Goal: Task Accomplishment & Management: Manage account settings

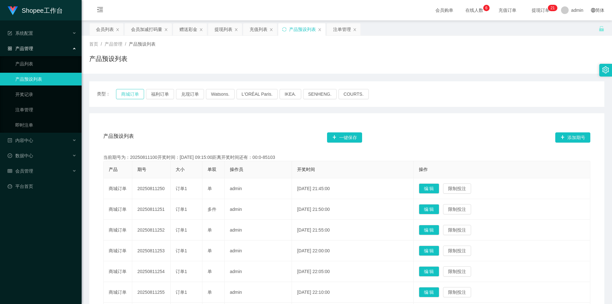
click at [126, 93] on button "商城订单" at bounding box center [130, 94] width 28 height 10
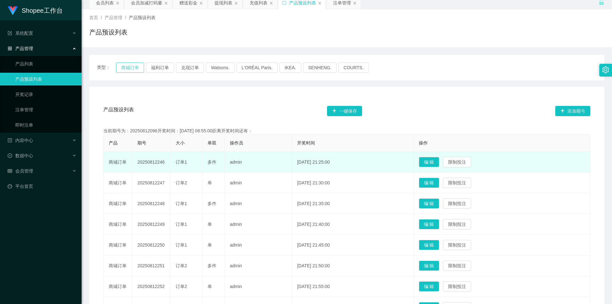
scroll to position [96, 0]
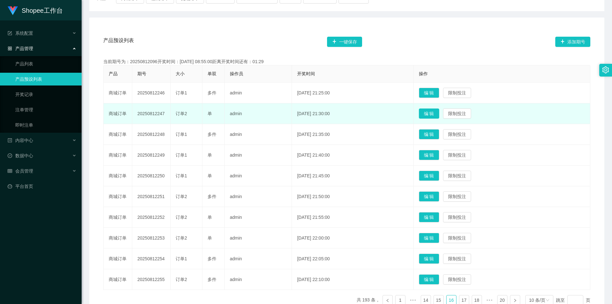
click at [432, 115] on button "编 辑" at bounding box center [429, 113] width 20 height 10
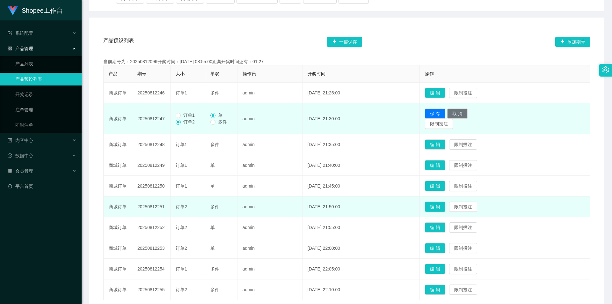
click at [441, 204] on button "编 辑" at bounding box center [435, 207] width 20 height 10
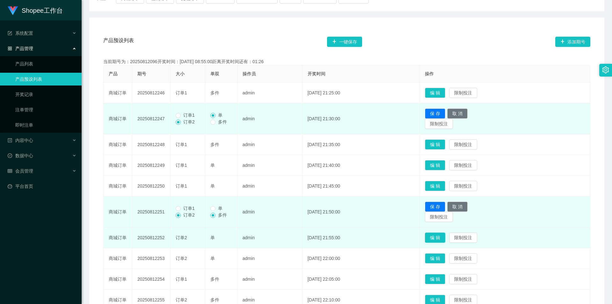
click at [445, 237] on button "编 辑" at bounding box center [435, 237] width 20 height 10
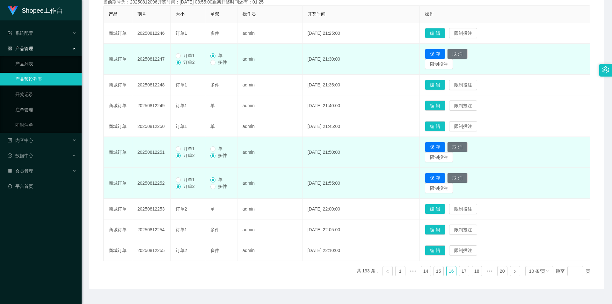
scroll to position [159, 0]
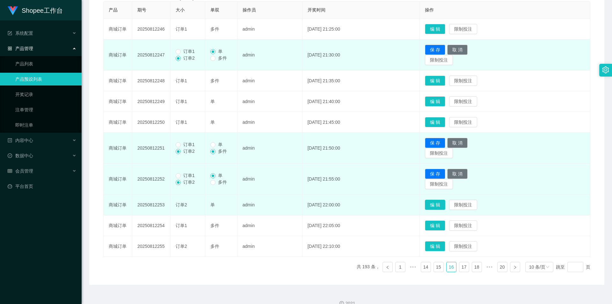
click at [443, 203] on button "编 辑" at bounding box center [435, 205] width 20 height 10
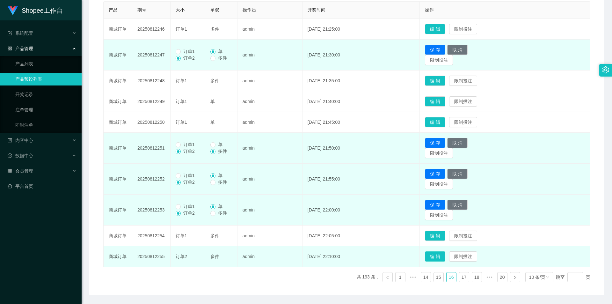
drag, startPoint x: 437, startPoint y: 255, endPoint x: 416, endPoint y: 255, distance: 21.4
click at [438, 255] on button "编 辑" at bounding box center [435, 256] width 20 height 10
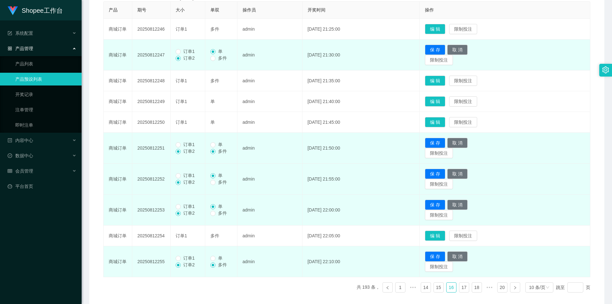
click at [186, 257] on span "订单1" at bounding box center [189, 257] width 17 height 5
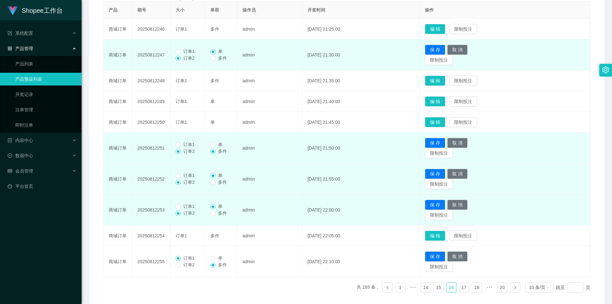
click at [190, 208] on span "订单1" at bounding box center [189, 206] width 17 height 5
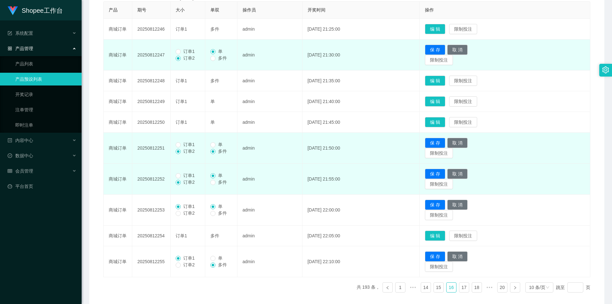
click at [183, 175] on span "订单1" at bounding box center [189, 175] width 17 height 5
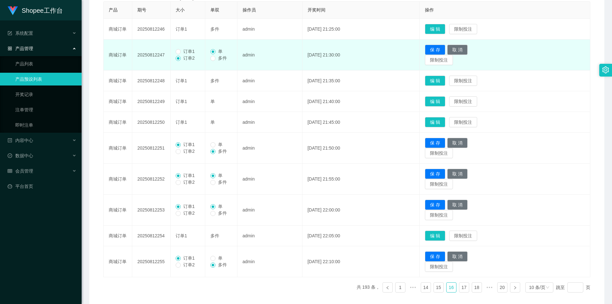
click at [185, 48] on label "订单1" at bounding box center [187, 51] width 22 height 7
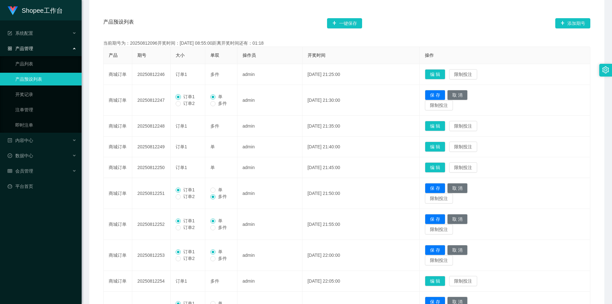
scroll to position [64, 0]
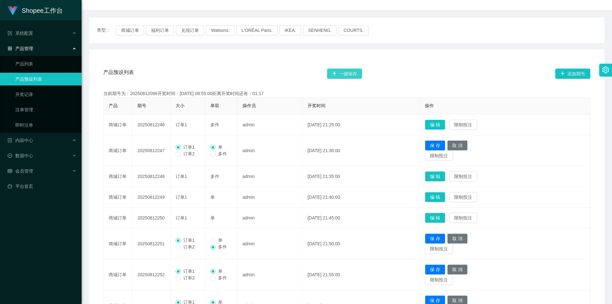
click at [344, 71] on button "一键保存" at bounding box center [344, 74] width 35 height 10
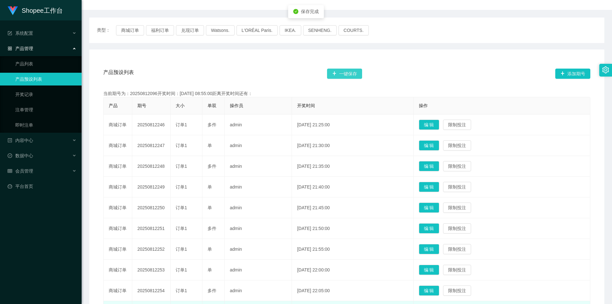
scroll to position [139, 0]
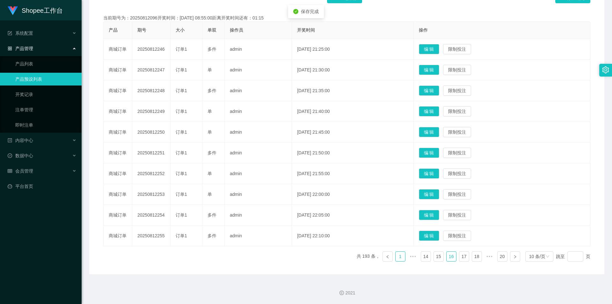
click at [396, 257] on link "1" at bounding box center [401, 257] width 10 height 10
click at [437, 66] on button "编 辑" at bounding box center [429, 70] width 20 height 10
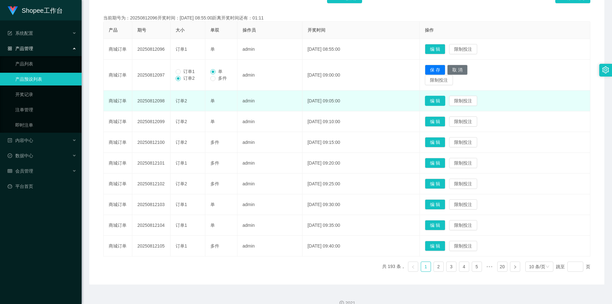
click at [442, 100] on button "编 辑" at bounding box center [435, 101] width 20 height 10
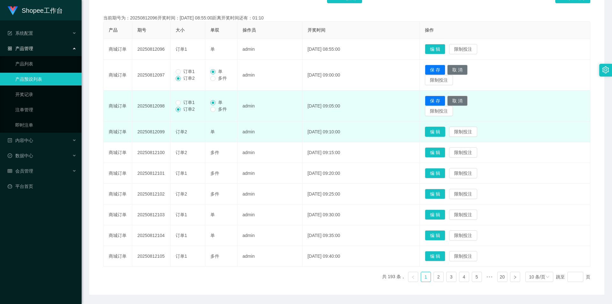
click at [445, 131] on button "编 辑" at bounding box center [435, 132] width 20 height 10
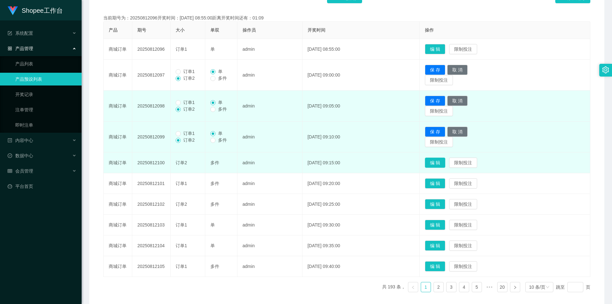
click at [444, 165] on button "编 辑" at bounding box center [435, 163] width 20 height 10
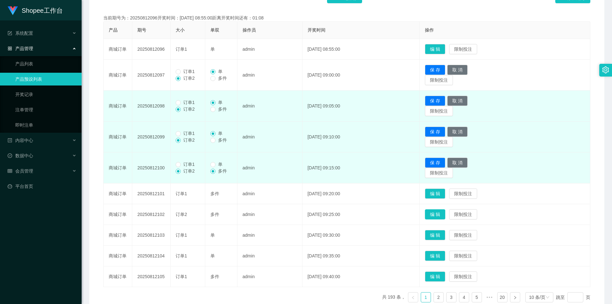
click at [435, 213] on button "编 辑" at bounding box center [435, 214] width 20 height 10
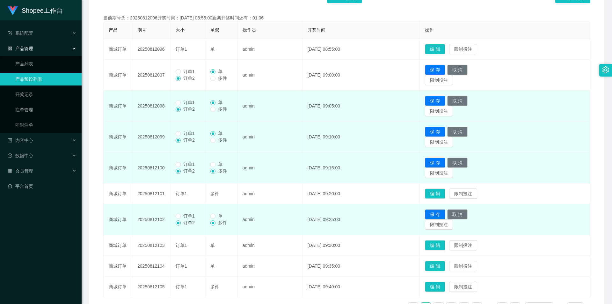
click at [190, 216] on span "订单1" at bounding box center [189, 215] width 17 height 5
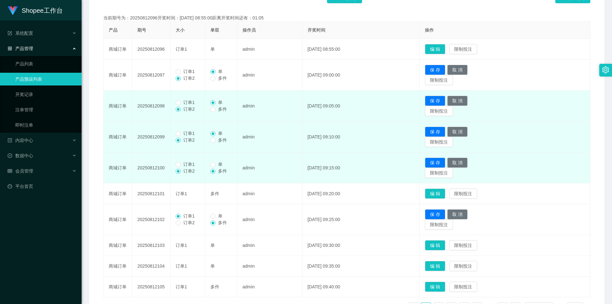
click at [182, 161] on label "订单1" at bounding box center [187, 164] width 22 height 7
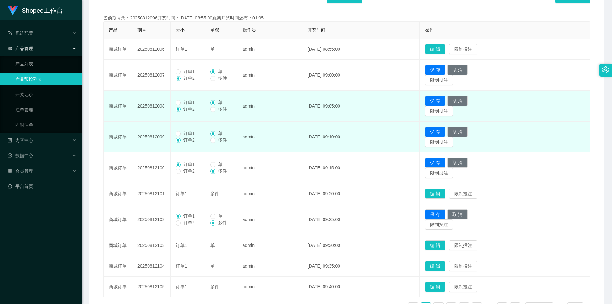
click at [185, 134] on span "订单1" at bounding box center [189, 133] width 17 height 5
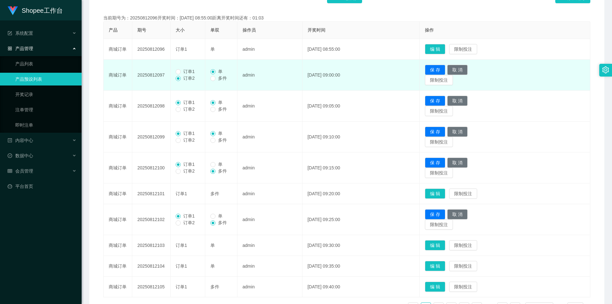
click at [186, 71] on span "订单1" at bounding box center [189, 71] width 17 height 5
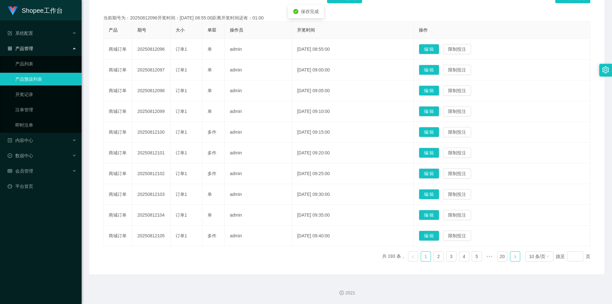
click at [516, 256] on link at bounding box center [515, 256] width 10 height 10
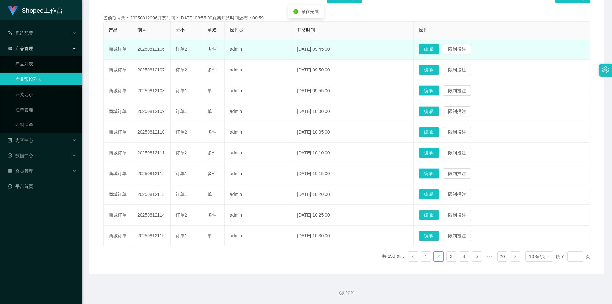
click at [439, 49] on button "编 辑" at bounding box center [429, 49] width 20 height 10
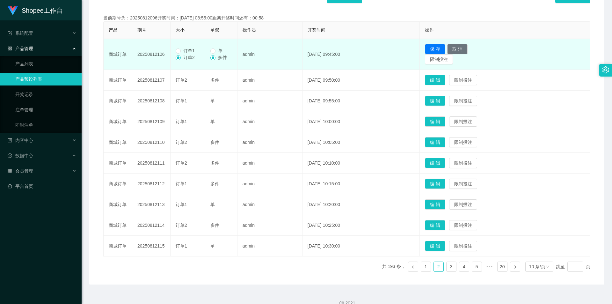
click at [442, 82] on button "编 辑" at bounding box center [435, 80] width 20 height 10
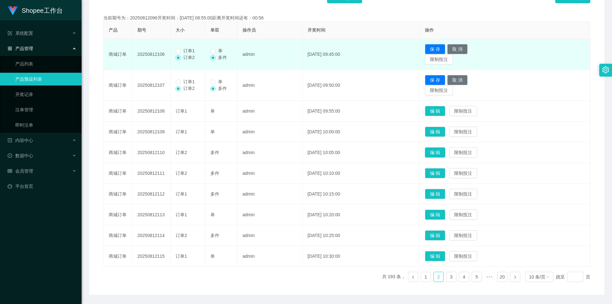
click at [442, 149] on button "编 辑" at bounding box center [435, 152] width 20 height 10
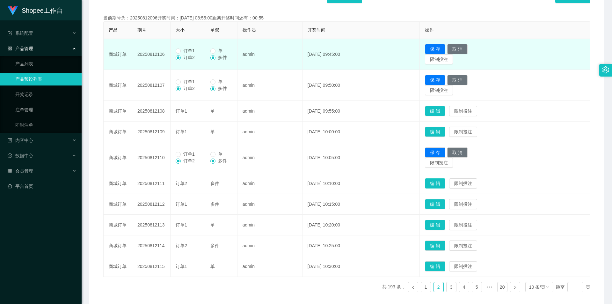
click at [445, 185] on button "编 辑" at bounding box center [435, 183] width 20 height 10
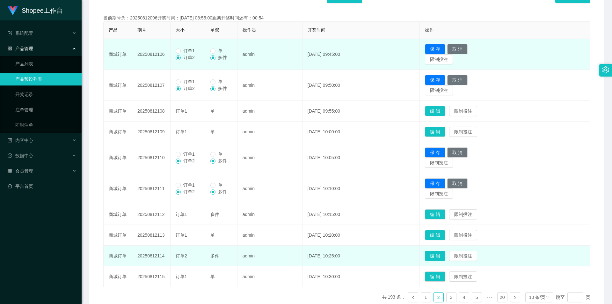
click at [440, 254] on button "编 辑" at bounding box center [435, 256] width 20 height 10
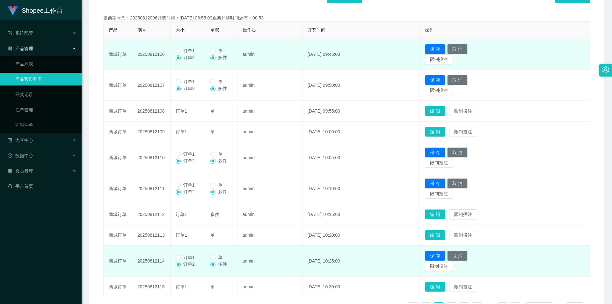
click at [186, 260] on span "订单1" at bounding box center [189, 257] width 17 height 5
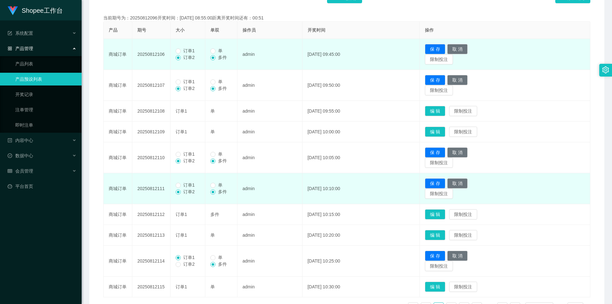
click at [187, 186] on span "订单1" at bounding box center [189, 184] width 17 height 5
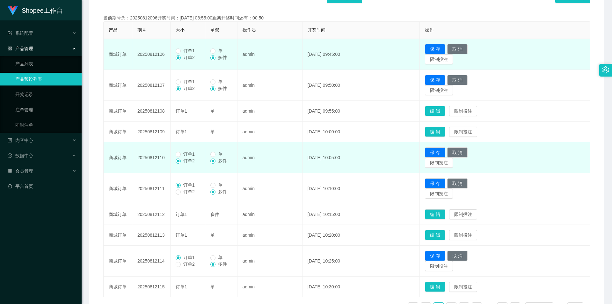
click at [183, 153] on span "订单1" at bounding box center [189, 153] width 17 height 5
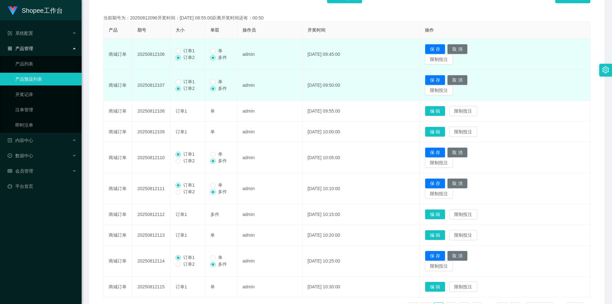
click at [184, 81] on span "订单1" at bounding box center [189, 81] width 17 height 5
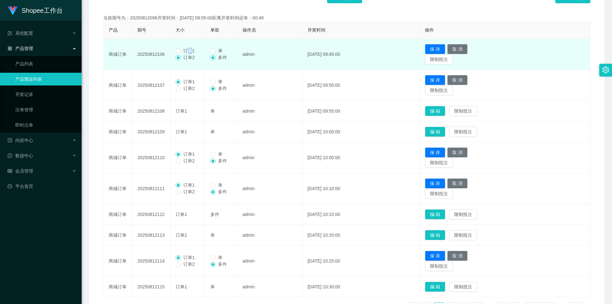
drag, startPoint x: 189, startPoint y: 51, endPoint x: 184, endPoint y: 54, distance: 5.6
click at [184, 54] on div "订单1 订单2" at bounding box center [188, 54] width 24 height 13
click at [185, 53] on span "订单1" at bounding box center [189, 50] width 17 height 5
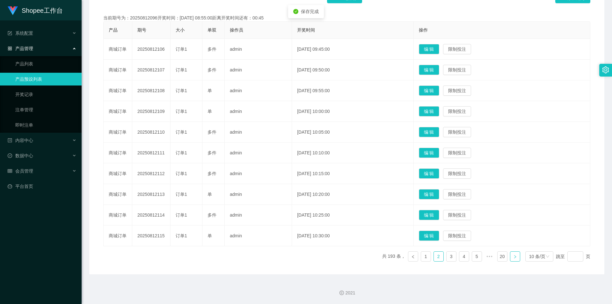
click at [510, 253] on link at bounding box center [515, 256] width 10 height 10
click at [436, 45] on button "编 辑" at bounding box center [429, 49] width 20 height 10
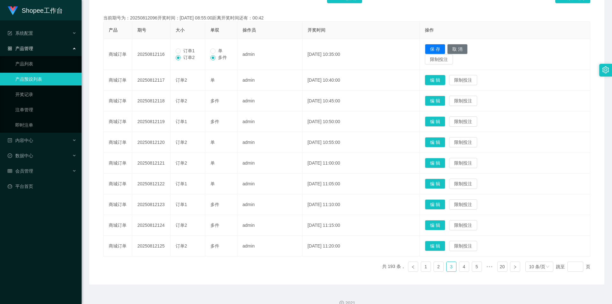
click at [436, 80] on button "编 辑" at bounding box center [435, 80] width 20 height 10
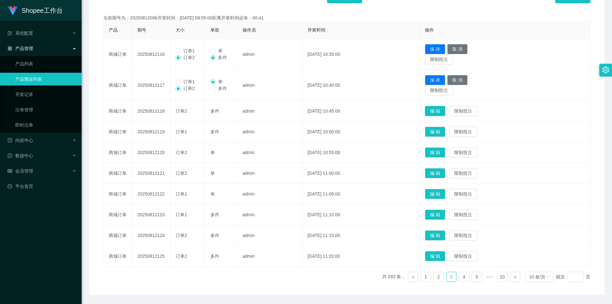
click at [445, 113] on button "编 辑" at bounding box center [435, 111] width 20 height 10
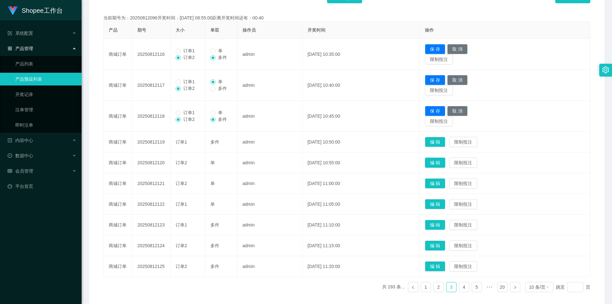
click at [445, 160] on button "编 辑" at bounding box center [435, 163] width 20 height 10
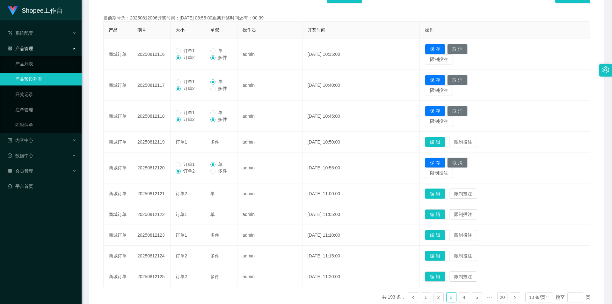
click at [445, 192] on button "编 辑" at bounding box center [435, 193] width 20 height 10
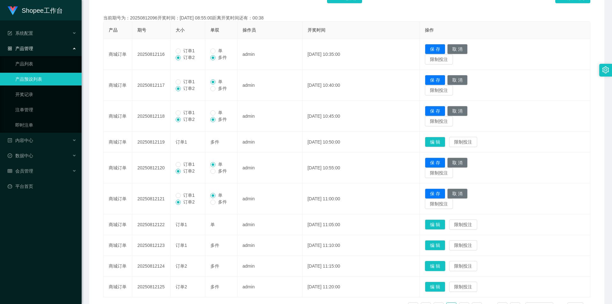
click at [440, 268] on button "编 辑" at bounding box center [435, 266] width 20 height 10
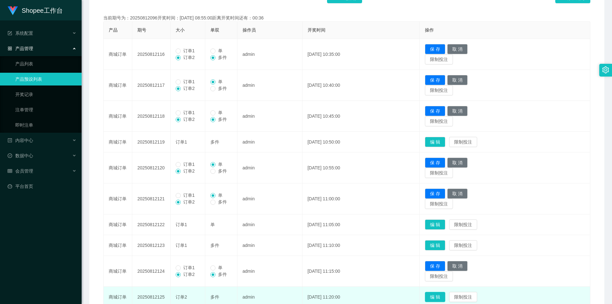
click at [444, 297] on button "编 辑" at bounding box center [435, 297] width 20 height 10
drag, startPoint x: 188, startPoint y: 298, endPoint x: 186, endPoint y: 288, distance: 10.4
click at [189, 297] on span "订单1" at bounding box center [189, 298] width 17 height 5
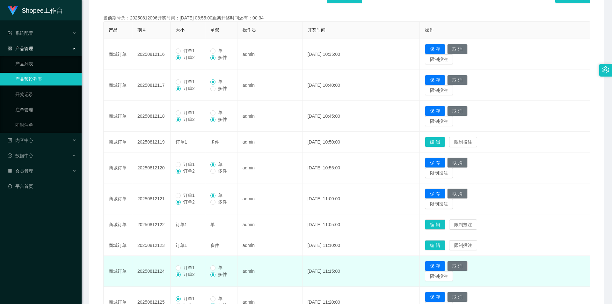
click at [185, 269] on span "订单1" at bounding box center [189, 267] width 17 height 5
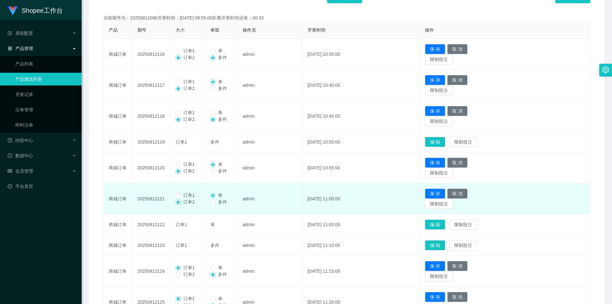
click at [191, 196] on span "订单1" at bounding box center [189, 195] width 17 height 5
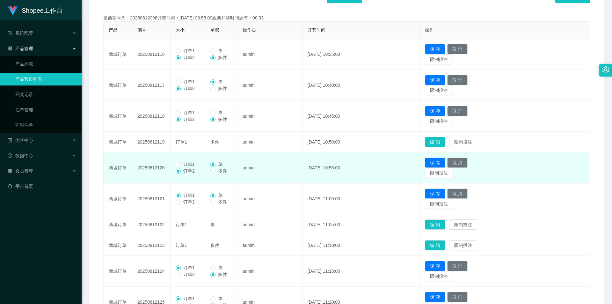
click at [183, 165] on span "订单1" at bounding box center [189, 164] width 17 height 5
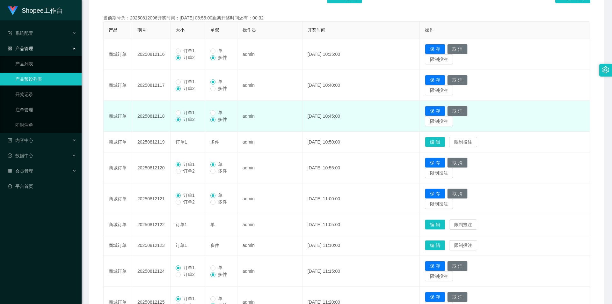
click at [187, 115] on span "订单1" at bounding box center [189, 112] width 17 height 5
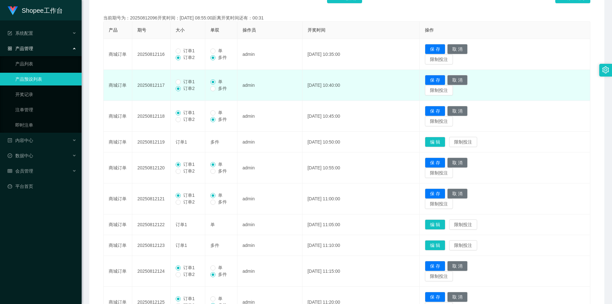
click at [190, 84] on span "订单1" at bounding box center [189, 81] width 17 height 5
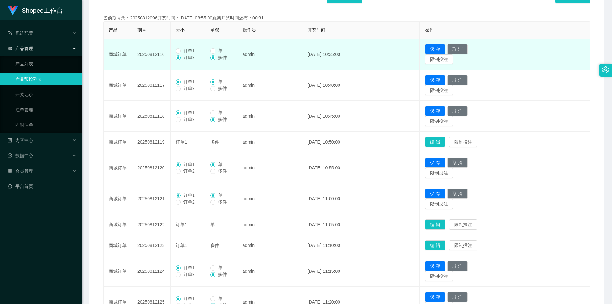
click at [195, 47] on td "订单1 订单2" at bounding box center [188, 54] width 35 height 31
click at [186, 52] on span "订单1" at bounding box center [189, 50] width 17 height 5
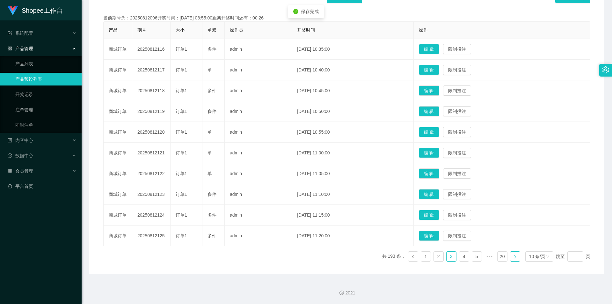
click at [510, 254] on link at bounding box center [515, 256] width 10 height 10
click at [434, 237] on button "编 辑" at bounding box center [429, 236] width 20 height 10
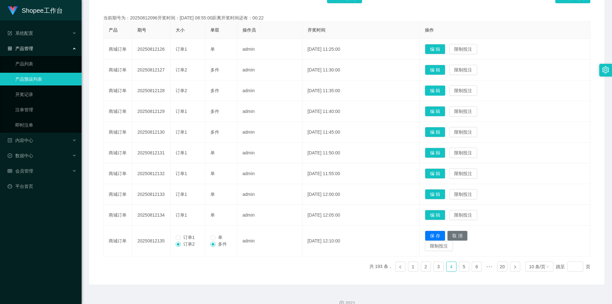
click at [438, 86] on button "编 辑" at bounding box center [435, 90] width 20 height 10
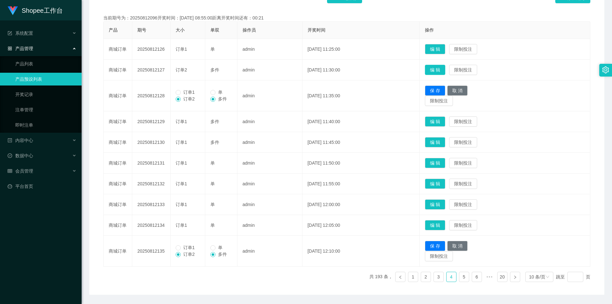
click at [438, 69] on button "编 辑" at bounding box center [435, 70] width 20 height 10
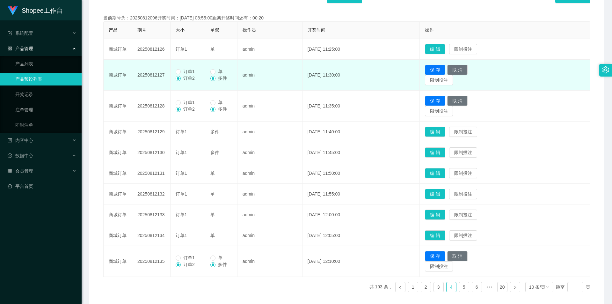
click at [190, 70] on span "订单1" at bounding box center [189, 71] width 17 height 5
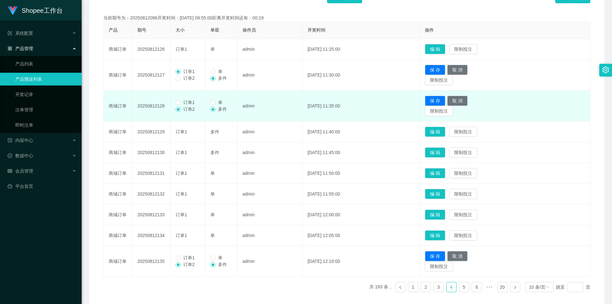
drag, startPoint x: 192, startPoint y: 103, endPoint x: 195, endPoint y: 104, distance: 3.7
click at [192, 102] on span "订单1" at bounding box center [189, 102] width 17 height 5
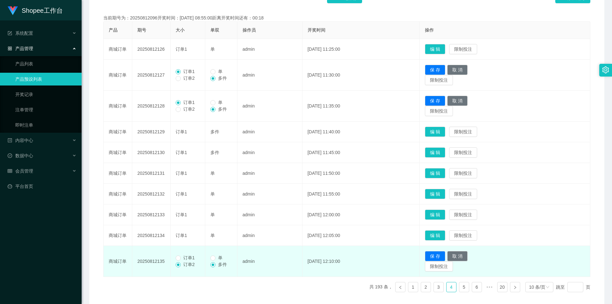
click at [186, 258] on span "订单1" at bounding box center [189, 257] width 17 height 5
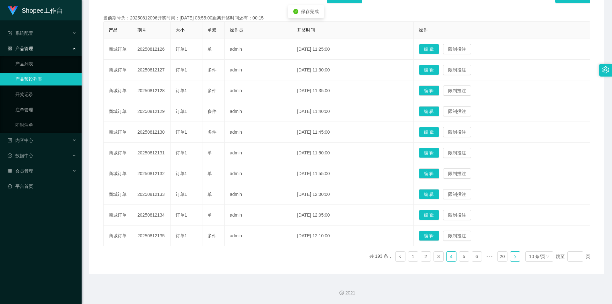
click at [513, 257] on icon "图标: right" at bounding box center [515, 257] width 4 height 4
click at [426, 48] on td "编 辑 限制投注" at bounding box center [502, 49] width 177 height 21
click at [439, 50] on button "编 辑" at bounding box center [429, 49] width 20 height 10
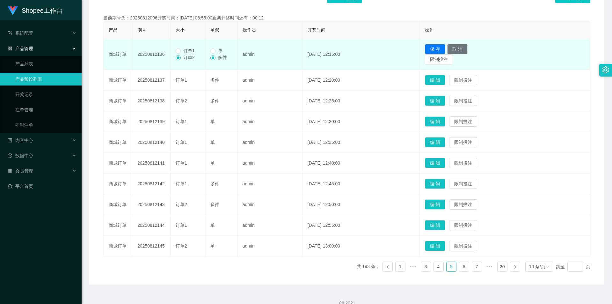
click at [187, 53] on span "订单1" at bounding box center [189, 50] width 17 height 5
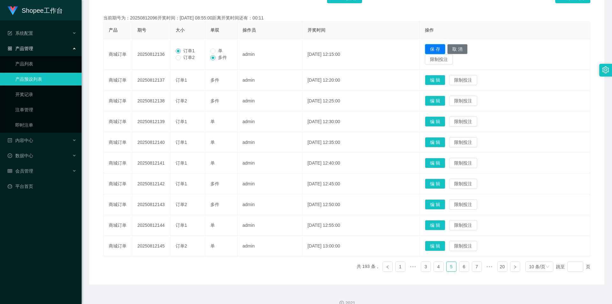
click at [445, 46] on td "保 存 取 消 限制投注" at bounding box center [505, 54] width 171 height 31
click at [445, 46] on button "保 存" at bounding box center [435, 49] width 20 height 10
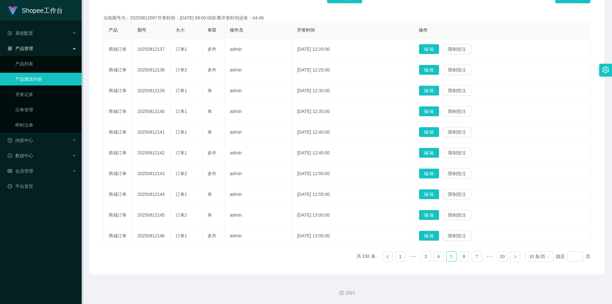
click at [447, 64] on td "编 辑 限制投注" at bounding box center [502, 70] width 177 height 21
click at [439, 66] on button "编 辑" at bounding box center [429, 70] width 20 height 10
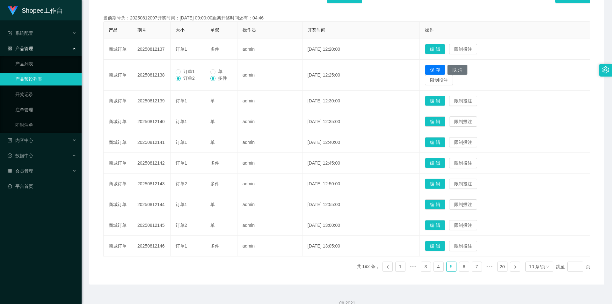
click at [445, 180] on button "编 辑" at bounding box center [435, 184] width 20 height 10
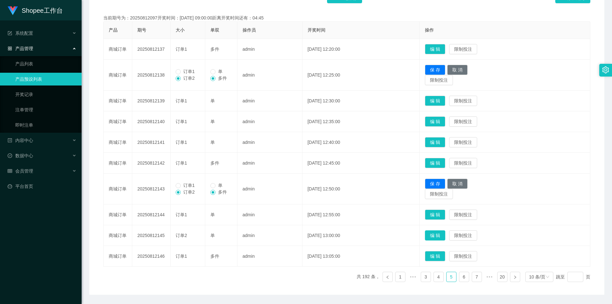
click at [441, 231] on button "编 辑" at bounding box center [435, 235] width 20 height 10
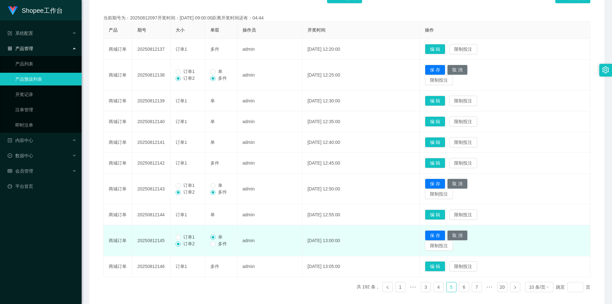
click at [187, 238] on span "订单1" at bounding box center [189, 236] width 17 height 5
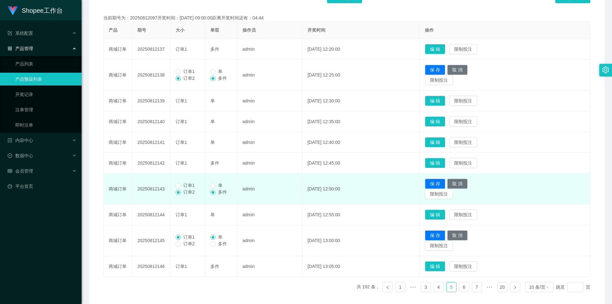
click at [189, 183] on span "订单1" at bounding box center [189, 185] width 17 height 5
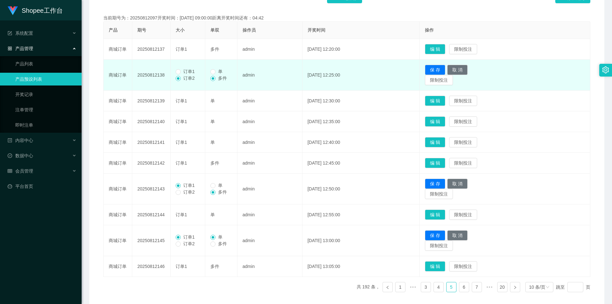
click at [186, 71] on span "订单1" at bounding box center [189, 71] width 17 height 5
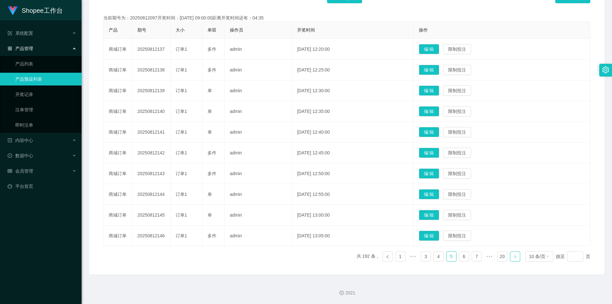
click at [513, 253] on link at bounding box center [515, 256] width 10 height 10
click at [437, 50] on button "编 辑" at bounding box center [429, 49] width 20 height 10
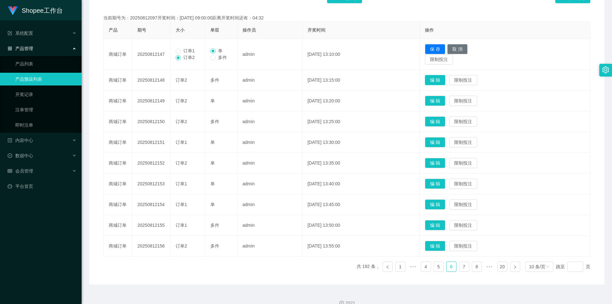
click at [445, 81] on button "编 辑" at bounding box center [435, 80] width 20 height 10
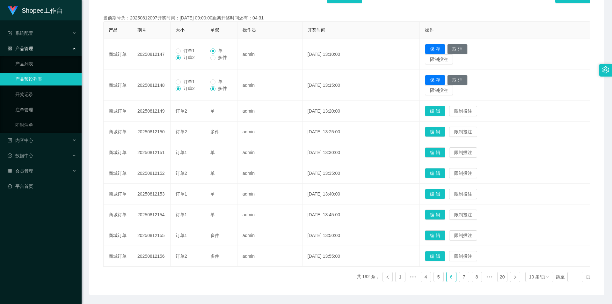
click at [445, 112] on button "编 辑" at bounding box center [435, 111] width 20 height 10
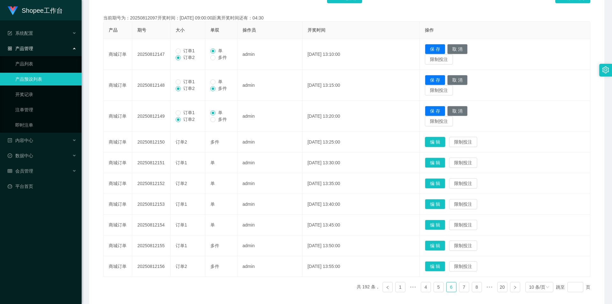
click at [445, 142] on button "编 辑" at bounding box center [435, 142] width 20 height 10
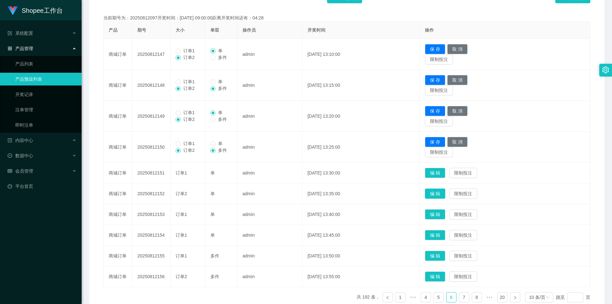
click at [445, 194] on button "编 辑" at bounding box center [435, 193] width 20 height 10
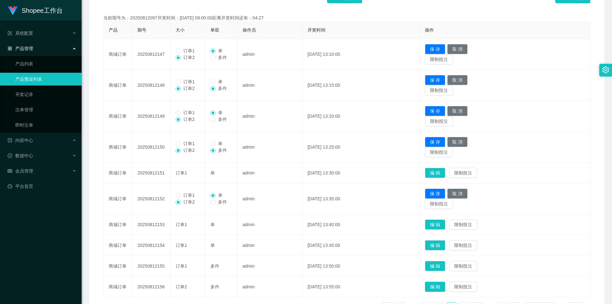
click at [445, 282] on button "编 辑" at bounding box center [435, 287] width 20 height 10
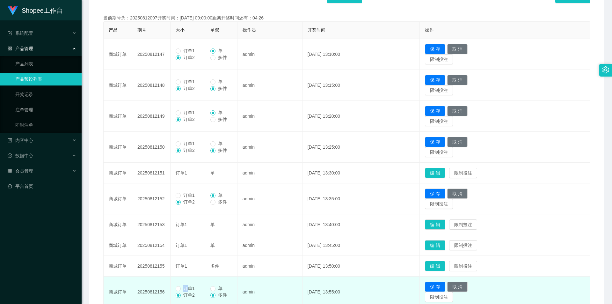
drag, startPoint x: 183, startPoint y: 289, endPoint x: 186, endPoint y: 286, distance: 4.1
click at [186, 287] on span "订单1" at bounding box center [189, 288] width 17 height 5
click at [183, 287] on span "订单1" at bounding box center [189, 288] width 17 height 5
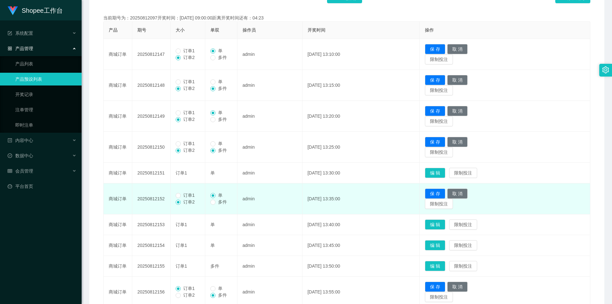
click at [189, 196] on span "订单1" at bounding box center [189, 195] width 17 height 5
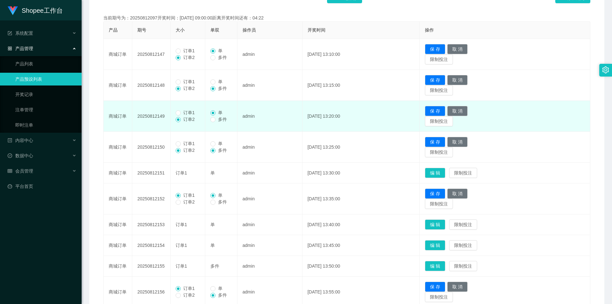
drag, startPoint x: 192, startPoint y: 143, endPoint x: 182, endPoint y: 130, distance: 15.7
click at [192, 142] on span "订单1" at bounding box center [189, 143] width 17 height 5
click at [184, 111] on span "订单1" at bounding box center [189, 112] width 17 height 5
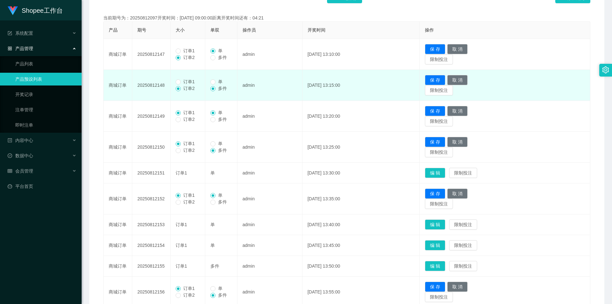
click at [187, 84] on span "订单1" at bounding box center [189, 81] width 17 height 5
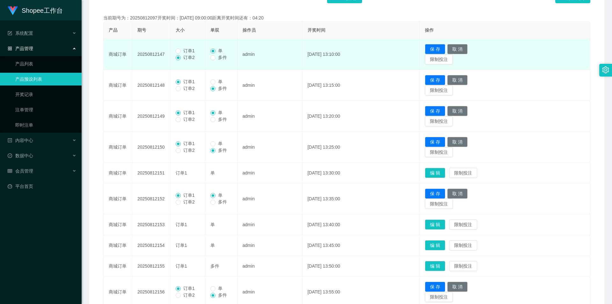
click at [188, 48] on span "订单1" at bounding box center [189, 50] width 17 height 5
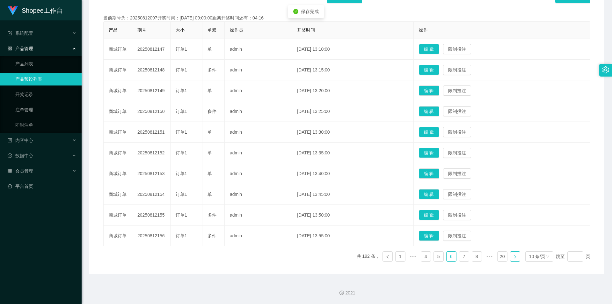
click at [514, 259] on link at bounding box center [515, 256] width 10 height 10
click at [439, 195] on button "编 辑" at bounding box center [429, 194] width 20 height 10
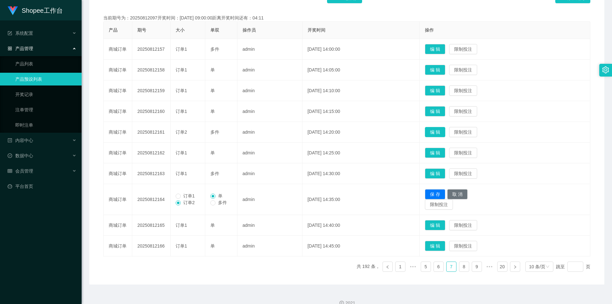
click at [441, 133] on button "编 辑" at bounding box center [435, 132] width 20 height 10
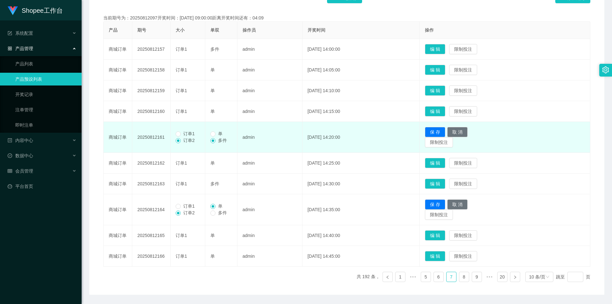
click at [182, 135] on span "订单1" at bounding box center [189, 133] width 17 height 5
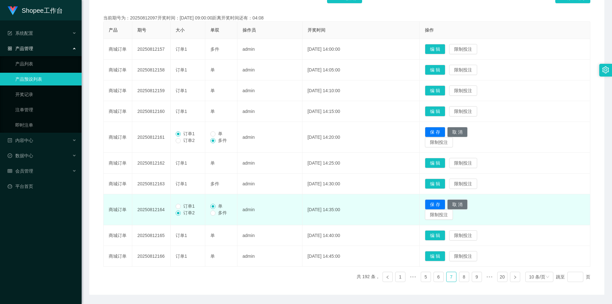
click at [187, 209] on span "订单1" at bounding box center [189, 205] width 17 height 5
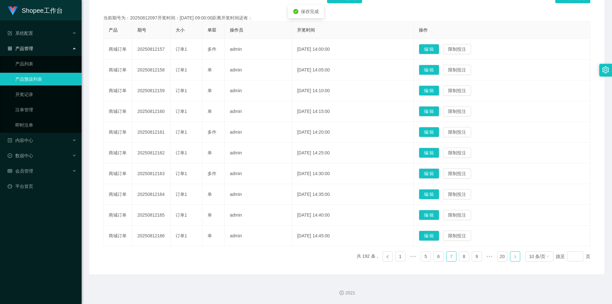
click at [513, 258] on icon "图标: right" at bounding box center [515, 257] width 4 height 4
click at [439, 45] on button "编 辑" at bounding box center [429, 49] width 20 height 10
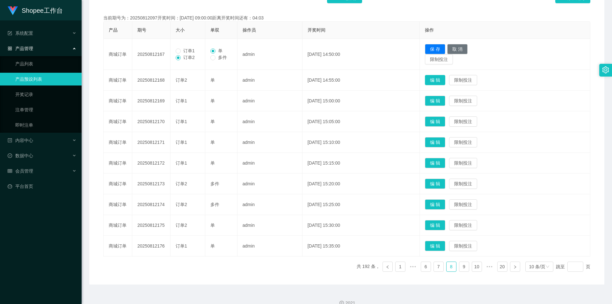
click at [443, 83] on button "编 辑" at bounding box center [435, 80] width 20 height 10
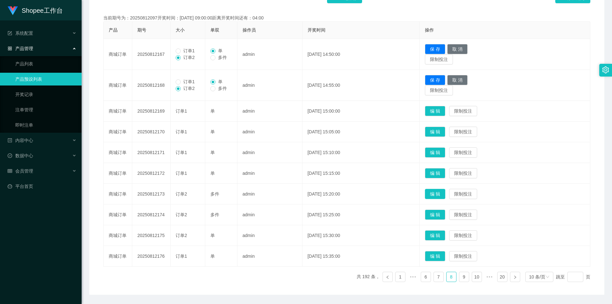
click at [445, 195] on button "编 辑" at bounding box center [435, 194] width 20 height 10
click at [447, 216] on td "编 辑 限制投注" at bounding box center [505, 214] width 171 height 21
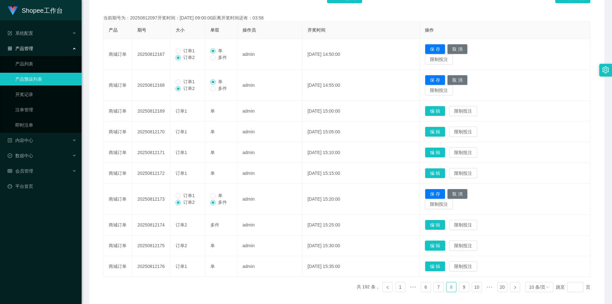
click at [445, 244] on button "编 辑" at bounding box center [435, 245] width 20 height 10
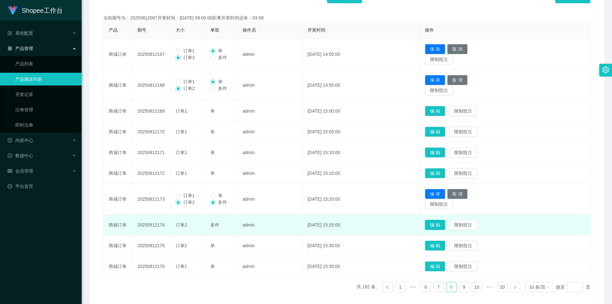
click at [444, 223] on button "编 辑" at bounding box center [435, 225] width 20 height 10
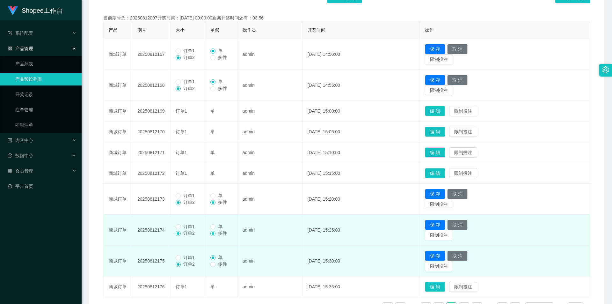
drag, startPoint x: 184, startPoint y: 258, endPoint x: 187, endPoint y: 252, distance: 7.2
click at [186, 258] on span "订单1" at bounding box center [189, 257] width 17 height 5
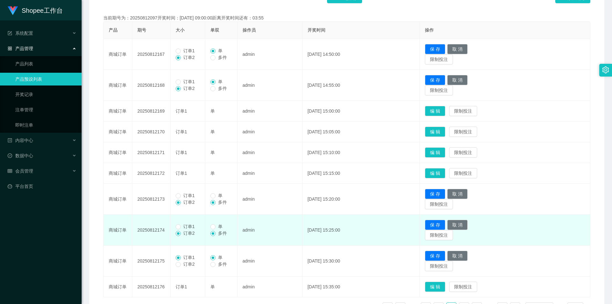
click at [191, 227] on span "订单1" at bounding box center [189, 226] width 17 height 5
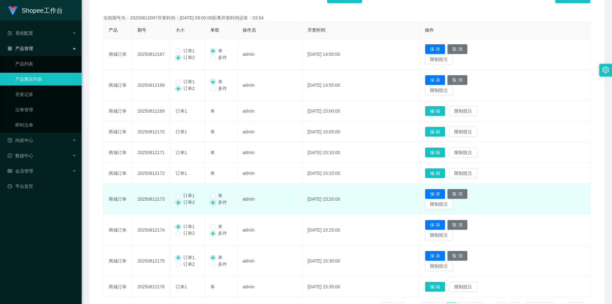
click at [189, 195] on span "订单1" at bounding box center [189, 195] width 17 height 5
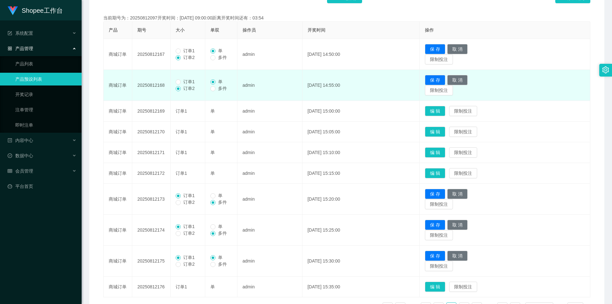
click at [195, 81] on span "订单1" at bounding box center [189, 81] width 17 height 5
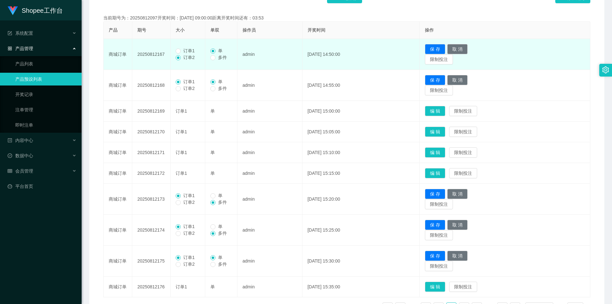
click at [192, 51] on span "订单1" at bounding box center [189, 50] width 17 height 5
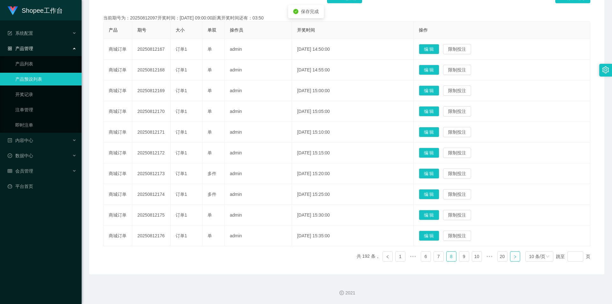
click at [513, 256] on icon "图标: right" at bounding box center [515, 257] width 4 height 4
click at [437, 234] on button "编 辑" at bounding box center [429, 236] width 20 height 10
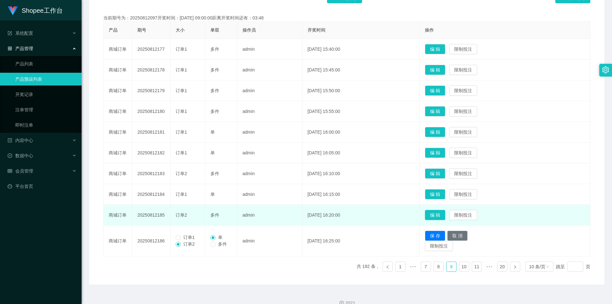
click at [443, 214] on button "编 辑" at bounding box center [435, 215] width 20 height 10
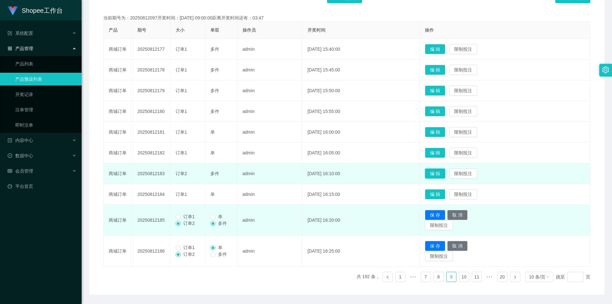
click at [441, 175] on button "编 辑" at bounding box center [435, 173] width 20 height 10
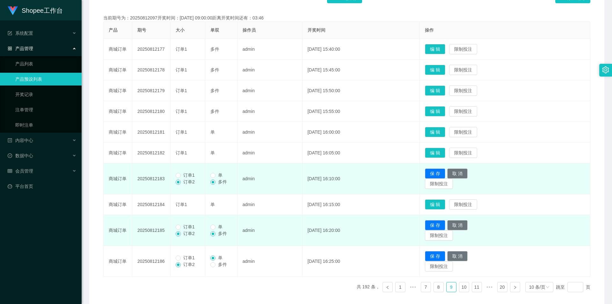
click at [187, 176] on span "订单1" at bounding box center [189, 174] width 17 height 5
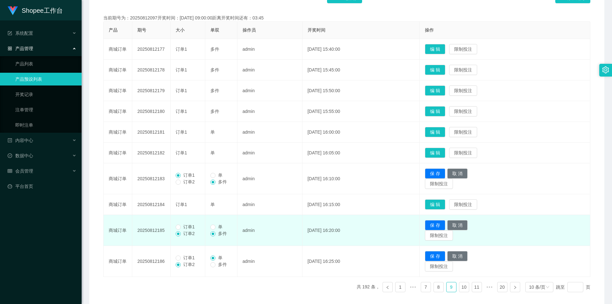
click at [186, 223] on label "订单1" at bounding box center [187, 226] width 22 height 7
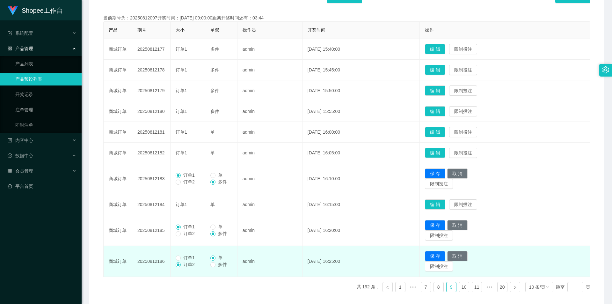
click at [186, 259] on span "订单1" at bounding box center [189, 257] width 17 height 5
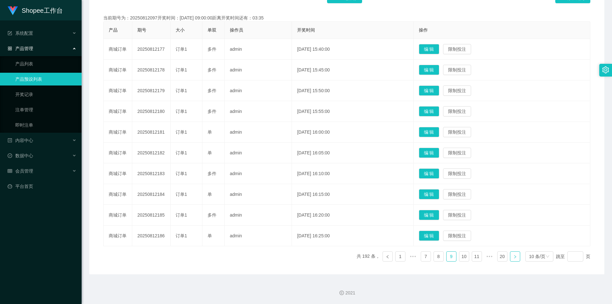
click at [513, 257] on icon "图标: right" at bounding box center [515, 257] width 4 height 4
click at [439, 215] on button "编 辑" at bounding box center [429, 215] width 20 height 10
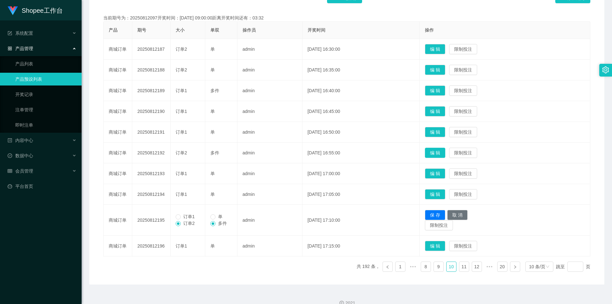
click at [442, 156] on button "编 辑" at bounding box center [435, 153] width 20 height 10
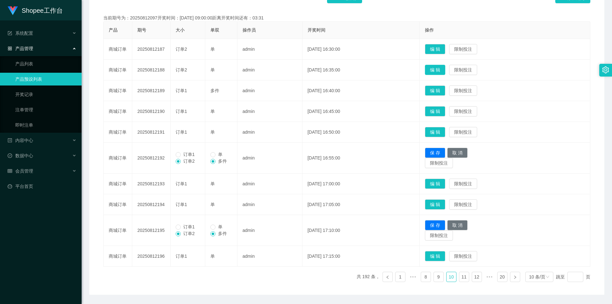
click at [445, 70] on button "编 辑" at bounding box center [435, 70] width 20 height 10
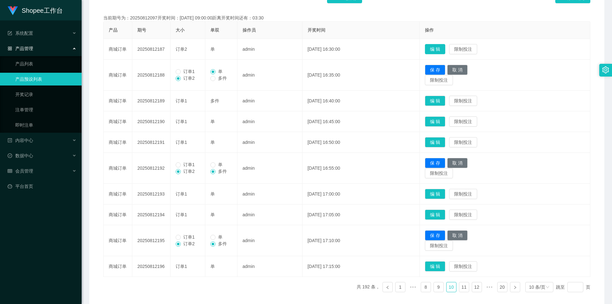
click at [444, 47] on button "编 辑" at bounding box center [435, 49] width 20 height 10
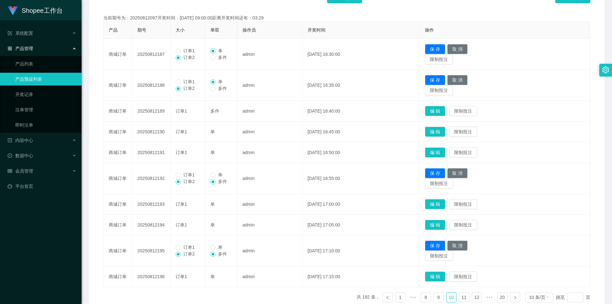
click at [183, 49] on span "订单1" at bounding box center [189, 50] width 17 height 5
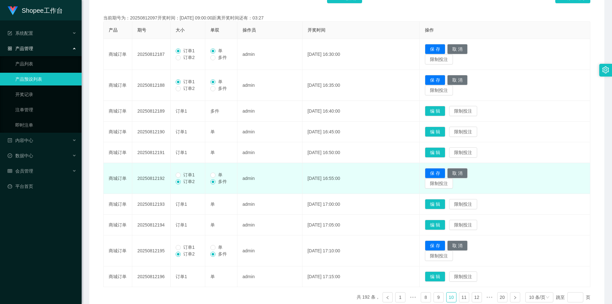
click at [184, 173] on span "订单1" at bounding box center [189, 174] width 17 height 5
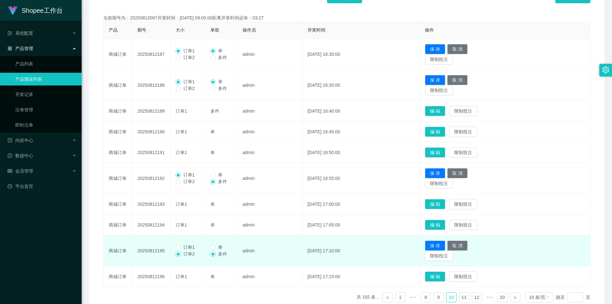
click at [184, 250] on span "订单1" at bounding box center [189, 247] width 17 height 5
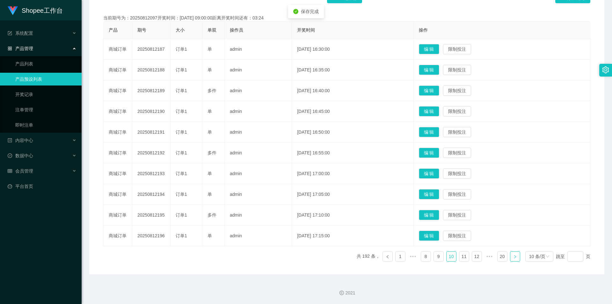
click at [515, 258] on link at bounding box center [515, 256] width 10 height 10
click at [439, 236] on button "编 辑" at bounding box center [429, 236] width 20 height 10
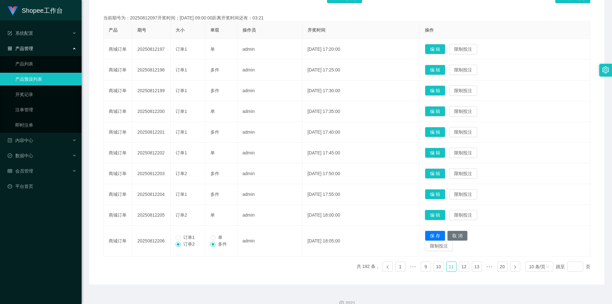
click at [445, 214] on button "编 辑" at bounding box center [435, 215] width 20 height 10
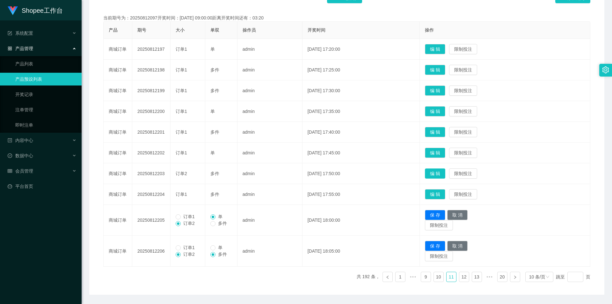
click at [443, 172] on button "编 辑" at bounding box center [435, 173] width 20 height 10
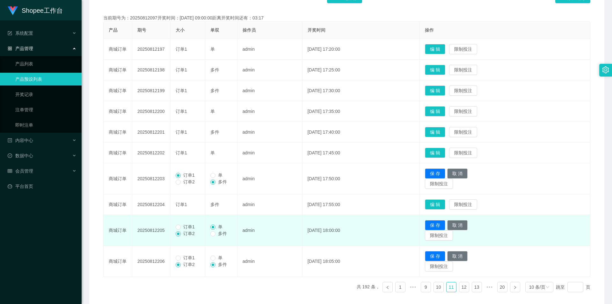
click at [187, 228] on span "订单1" at bounding box center [189, 226] width 17 height 5
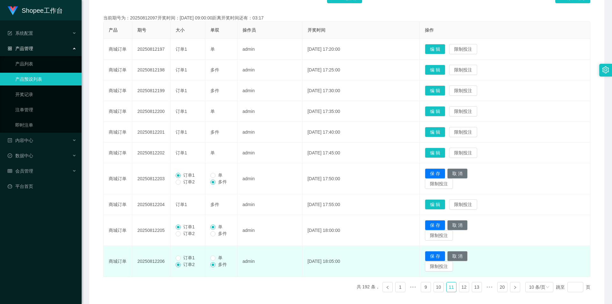
click at [187, 258] on span "订单1" at bounding box center [189, 257] width 17 height 5
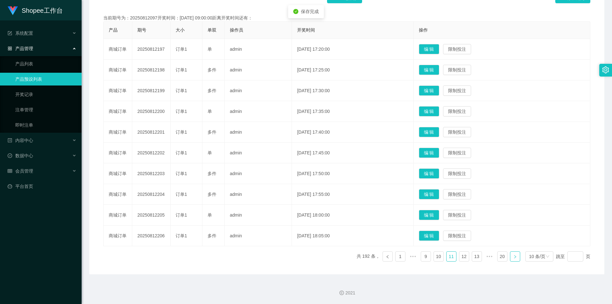
click at [510, 257] on link at bounding box center [515, 256] width 10 height 10
click at [434, 194] on button "编 辑" at bounding box center [429, 194] width 20 height 10
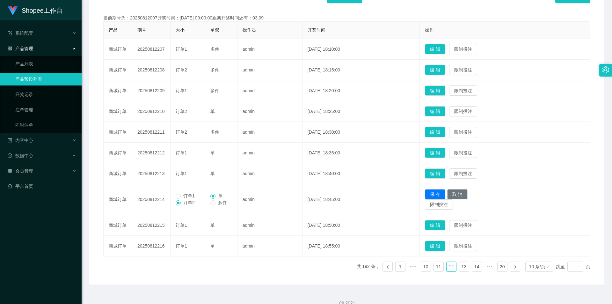
click at [441, 132] on button "编 辑" at bounding box center [435, 132] width 20 height 10
click at [445, 109] on button "编 辑" at bounding box center [435, 111] width 20 height 10
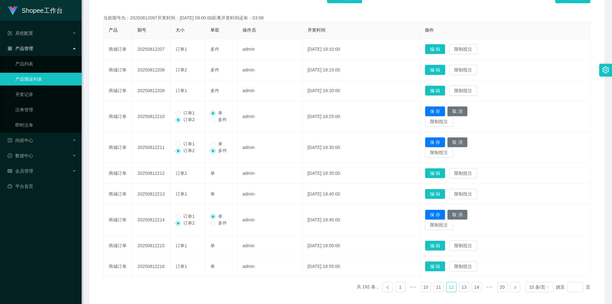
click at [444, 69] on button "编 辑" at bounding box center [435, 70] width 20 height 10
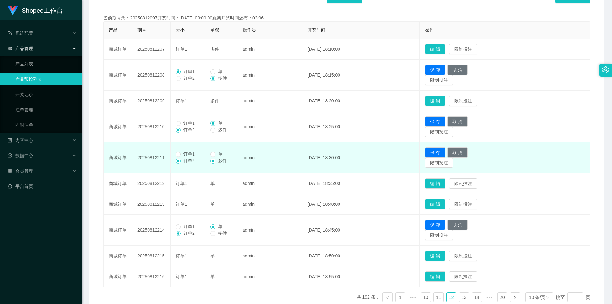
click at [181, 155] on span "订单1" at bounding box center [189, 153] width 17 height 5
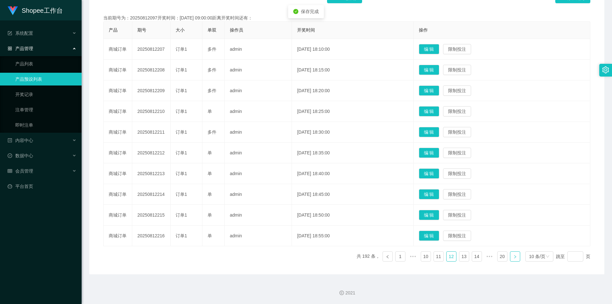
click at [513, 256] on icon "图标: right" at bounding box center [515, 257] width 4 height 4
click at [431, 238] on button "编 辑" at bounding box center [429, 236] width 20 height 10
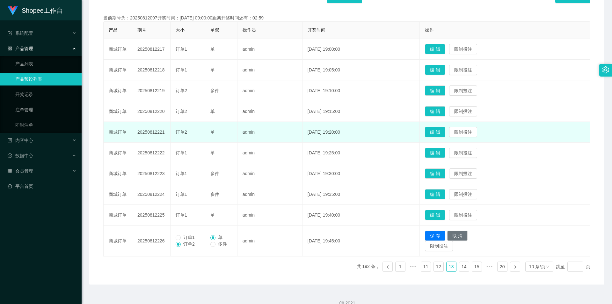
click at [438, 131] on button "编 辑" at bounding box center [435, 132] width 20 height 10
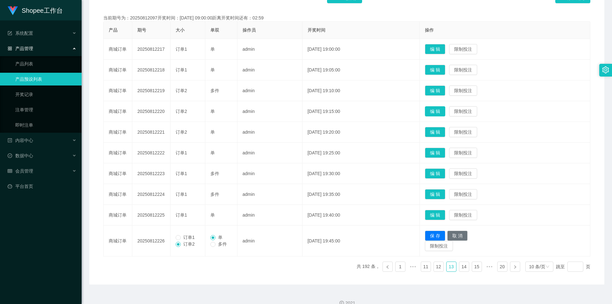
click at [445, 112] on button "编 辑" at bounding box center [435, 111] width 20 height 10
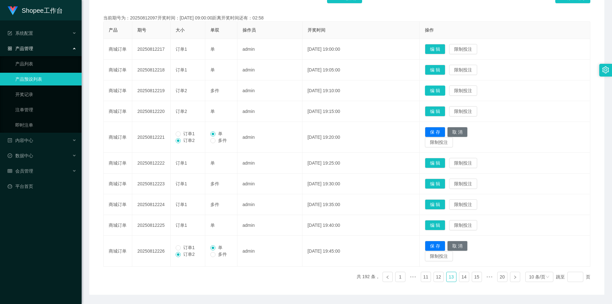
click at [441, 86] on button "编 辑" at bounding box center [435, 90] width 20 height 10
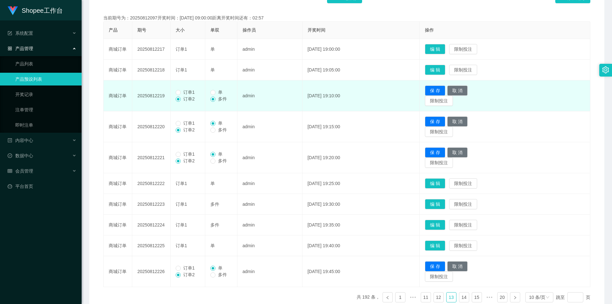
click at [195, 92] on span "订单1" at bounding box center [189, 92] width 17 height 5
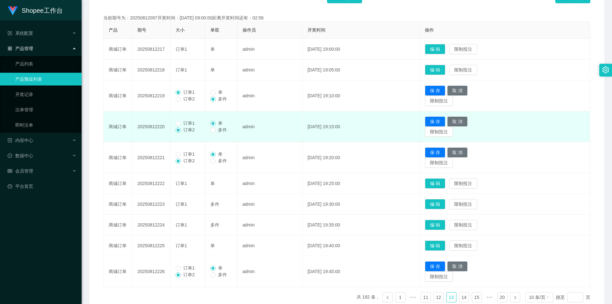
click at [191, 121] on span "订单1" at bounding box center [189, 123] width 17 height 5
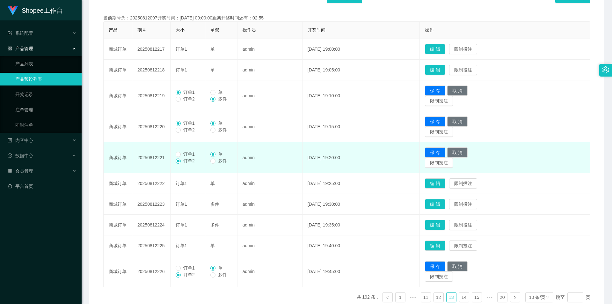
click at [188, 155] on span "订单1" at bounding box center [189, 153] width 17 height 5
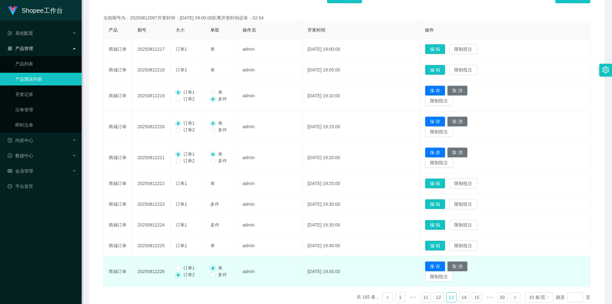
click at [183, 269] on span "订单1" at bounding box center [189, 267] width 17 height 5
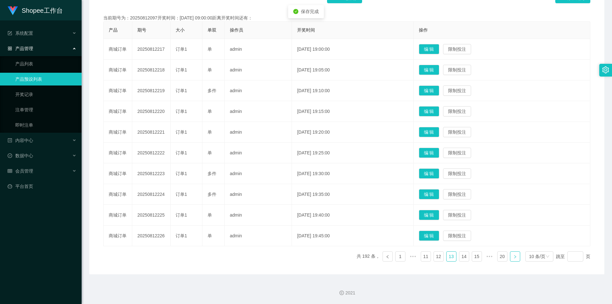
click at [510, 259] on link at bounding box center [515, 256] width 10 height 10
click at [439, 235] on button "编 辑" at bounding box center [429, 236] width 20 height 10
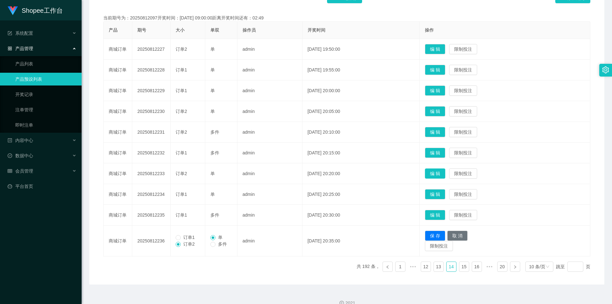
click at [439, 172] on button "编 辑" at bounding box center [435, 173] width 20 height 10
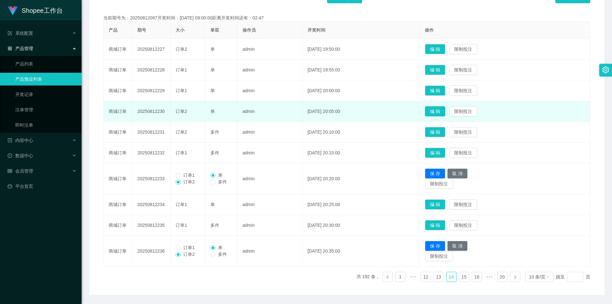
click at [445, 113] on button "编 辑" at bounding box center [435, 111] width 20 height 10
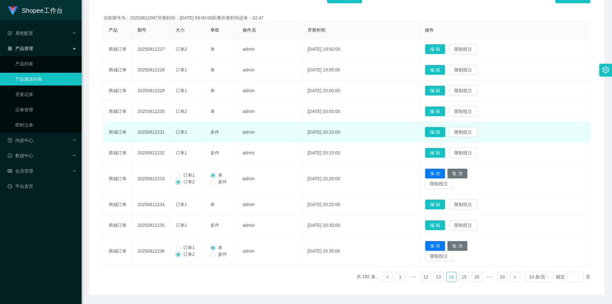
click at [443, 136] on button "编 辑" at bounding box center [435, 132] width 20 height 10
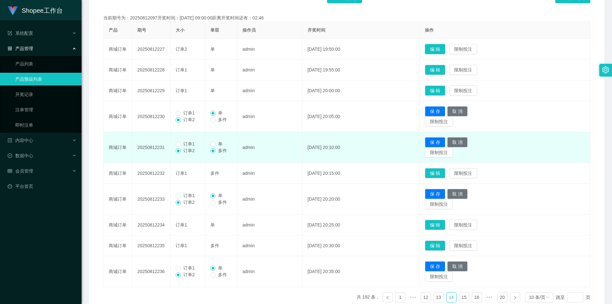
click at [440, 49] on button "编 辑" at bounding box center [435, 49] width 20 height 10
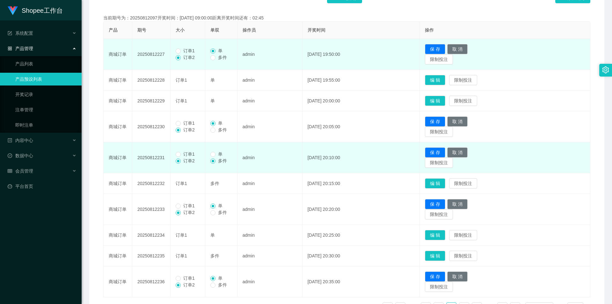
click at [192, 51] on span "订单1" at bounding box center [189, 50] width 17 height 5
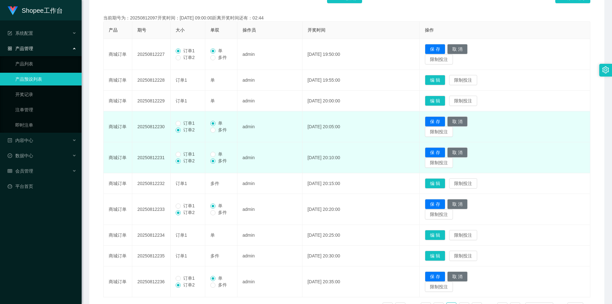
click at [183, 124] on span "订单1" at bounding box center [189, 123] width 17 height 5
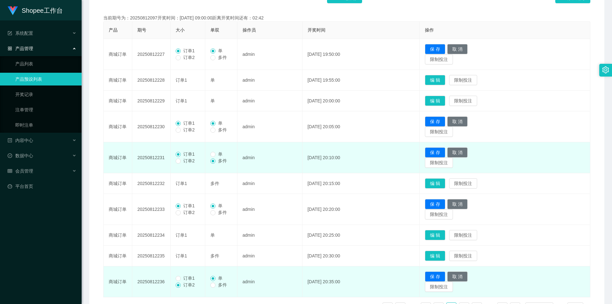
click at [182, 280] on span "订单1" at bounding box center [189, 277] width 17 height 5
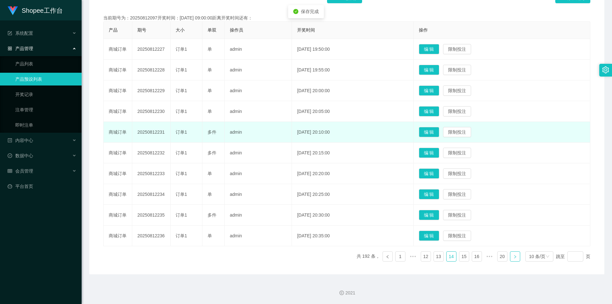
click at [513, 255] on icon "图标: right" at bounding box center [515, 257] width 4 height 4
click at [439, 216] on button "编 辑" at bounding box center [429, 215] width 20 height 10
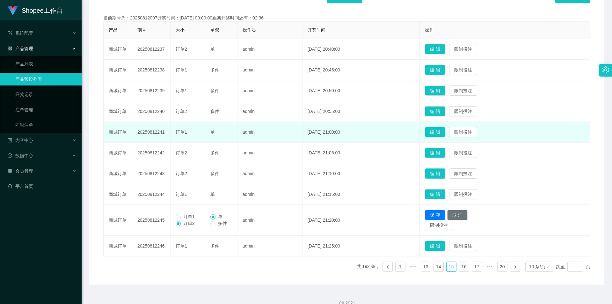
click at [437, 174] on button "编 辑" at bounding box center [435, 173] width 20 height 10
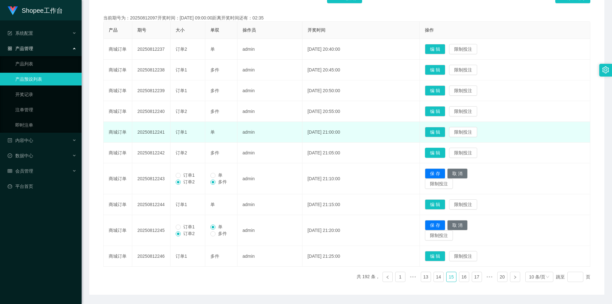
click at [438, 150] on button "编 辑" at bounding box center [435, 153] width 20 height 10
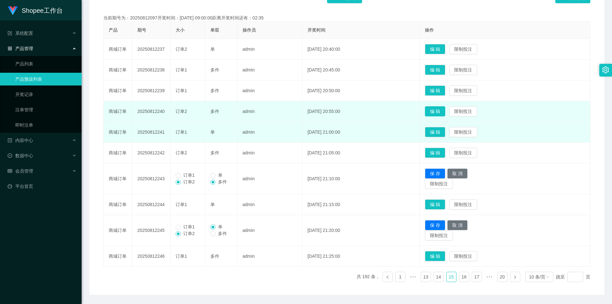
click at [440, 107] on button "编 辑" at bounding box center [435, 111] width 20 height 10
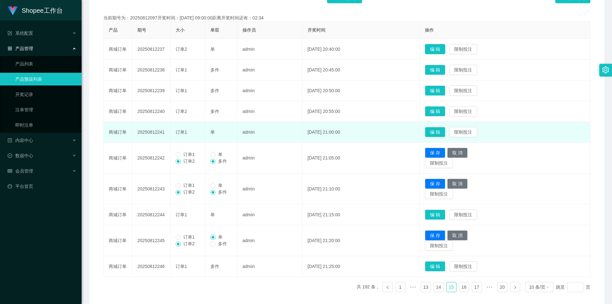
click at [437, 48] on button "编 辑" at bounding box center [435, 49] width 20 height 10
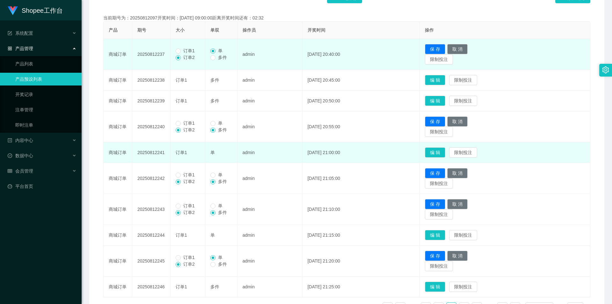
click at [185, 51] on span "订单1" at bounding box center [189, 50] width 17 height 5
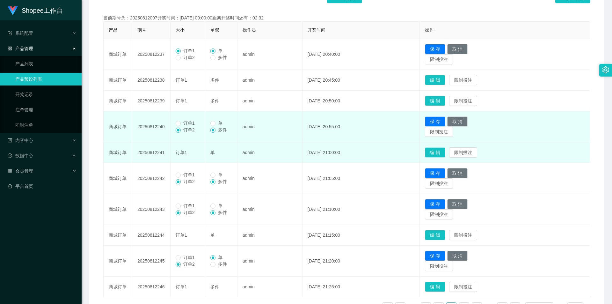
click at [190, 121] on span "订单1" at bounding box center [189, 123] width 17 height 5
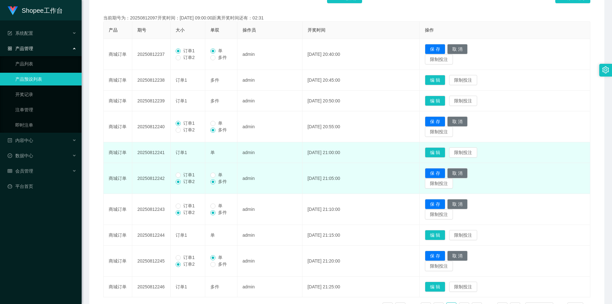
click at [189, 175] on span "订单1" at bounding box center [189, 174] width 17 height 5
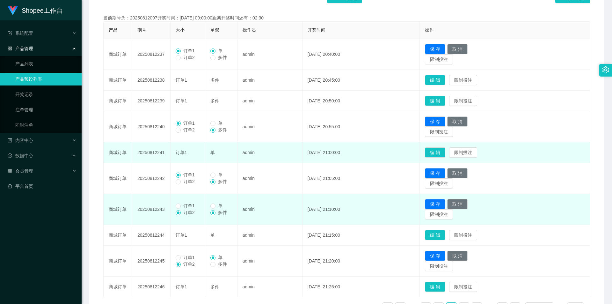
click at [181, 207] on span "订单1" at bounding box center [189, 205] width 17 height 5
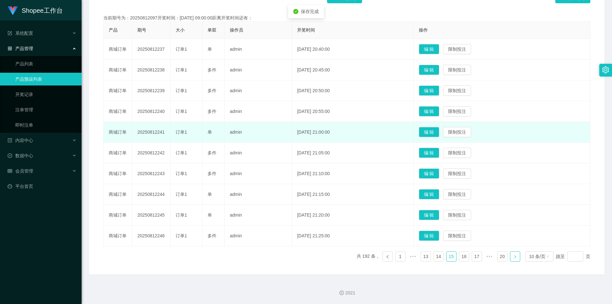
click at [515, 254] on link at bounding box center [515, 256] width 10 height 10
click at [433, 236] on button "编 辑" at bounding box center [429, 236] width 20 height 10
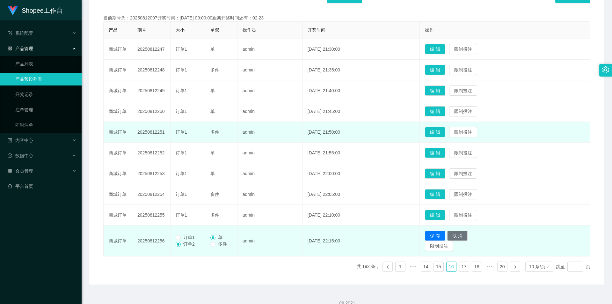
click at [186, 238] on span "订单1" at bounding box center [189, 237] width 17 height 5
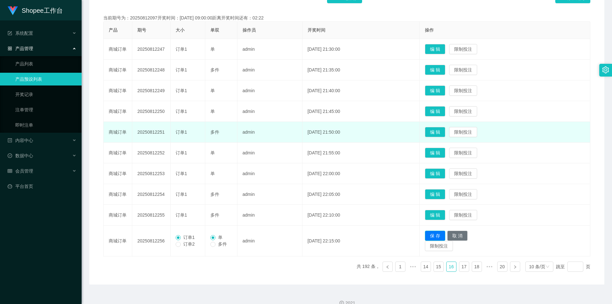
click at [443, 234] on button "保 存" at bounding box center [435, 236] width 20 height 10
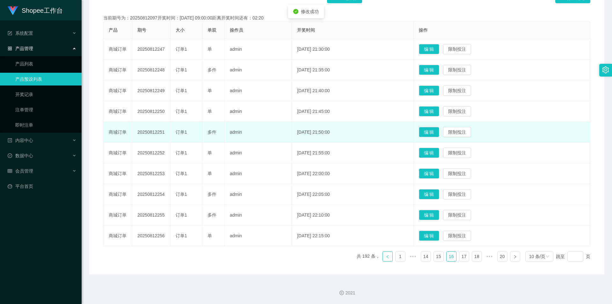
click at [384, 253] on link at bounding box center [388, 256] width 10 height 10
click at [386, 257] on icon "图标: left" at bounding box center [387, 256] width 2 height 3
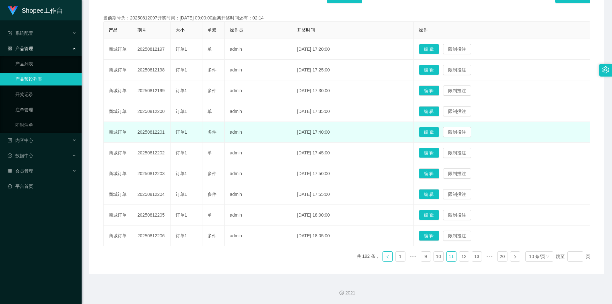
click at [386, 257] on icon "图标: left" at bounding box center [387, 256] width 2 height 3
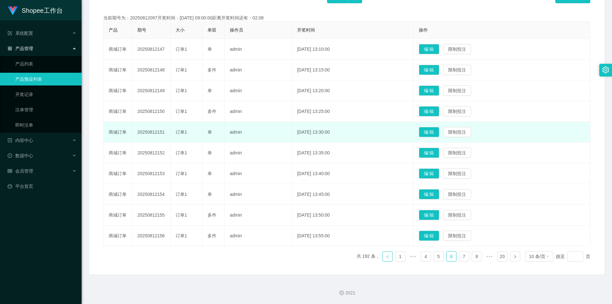
click at [386, 257] on icon "图标: left" at bounding box center [387, 256] width 2 height 3
click at [399, 258] on link at bounding box center [400, 256] width 10 height 10
click at [411, 259] on link at bounding box center [413, 256] width 10 height 10
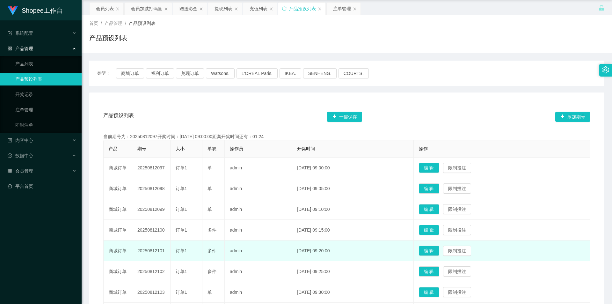
scroll to position [0, 0]
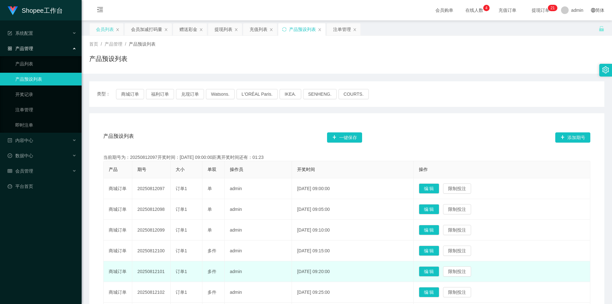
click at [110, 32] on div "会员列表" at bounding box center [105, 29] width 18 height 12
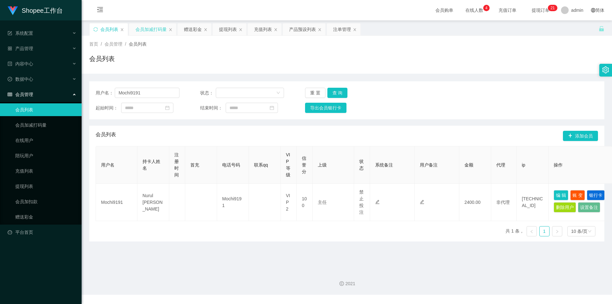
click at [147, 27] on div "会员加减打码量" at bounding box center [151, 29] width 31 height 12
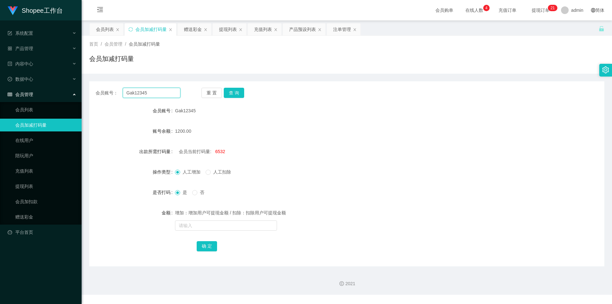
drag, startPoint x: 157, startPoint y: 90, endPoint x: 178, endPoint y: 97, distance: 22.5
click at [157, 90] on input "Gak12345" at bounding box center [152, 93] width 58 height 10
paste input "kenwei000"
type input "kenwei000"
click at [233, 93] on button "查 询" at bounding box center [234, 93] width 20 height 10
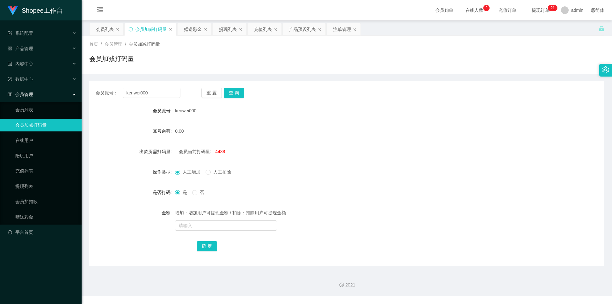
click at [217, 172] on span "人工扣除" at bounding box center [222, 171] width 23 height 5
click at [228, 225] on input "text" at bounding box center [226, 225] width 102 height 10
type input "2695312"
click at [204, 244] on button "确 定" at bounding box center [207, 246] width 20 height 10
click at [188, 171] on span "人工增加" at bounding box center [191, 171] width 23 height 5
